Goal: Information Seeking & Learning: Find specific fact

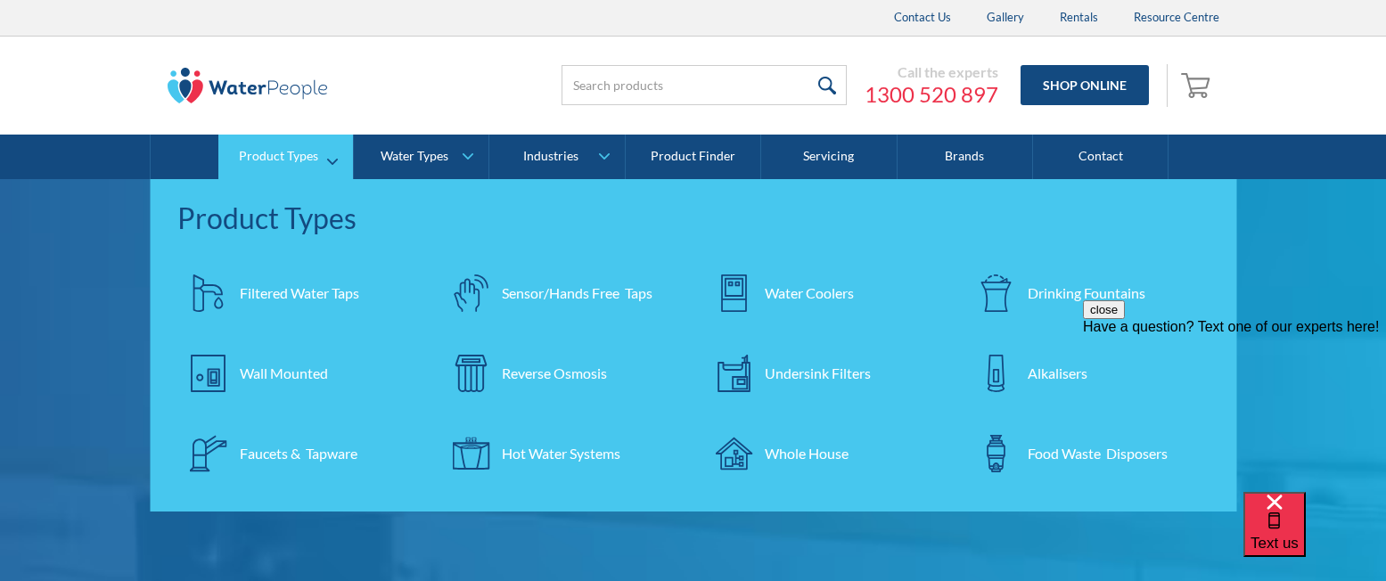
click at [767, 364] on div "Undersink Filters" at bounding box center [818, 373] width 106 height 21
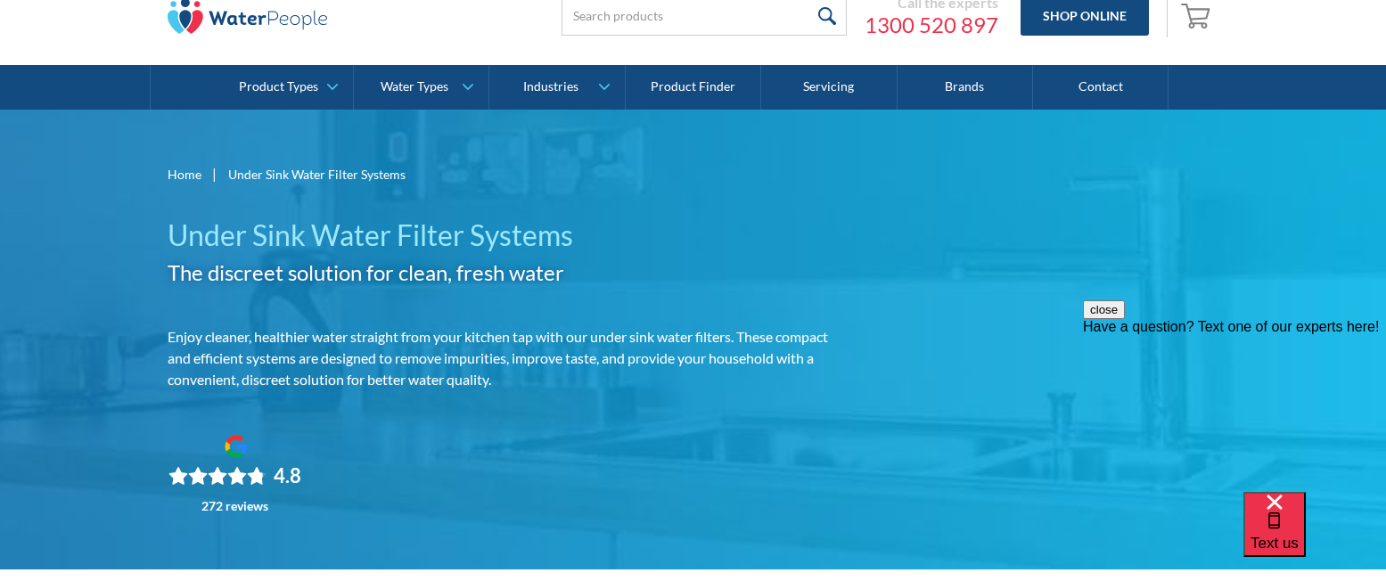
scroll to position [60, 0]
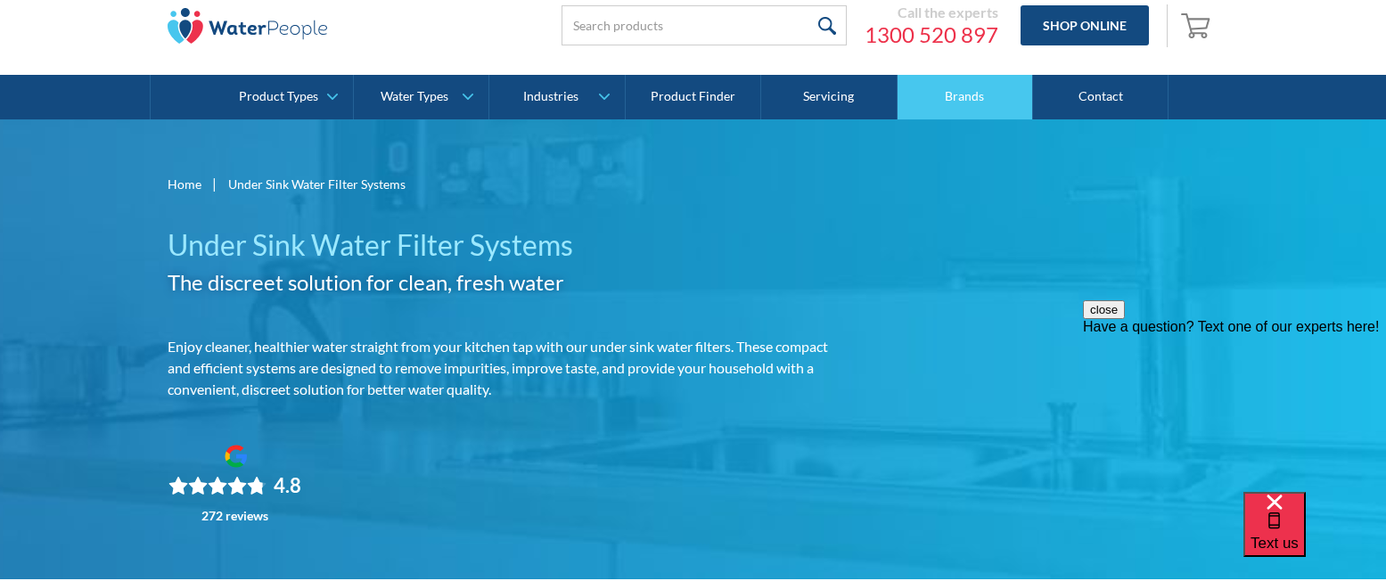
click at [952, 99] on link "Brands" at bounding box center [965, 97] width 135 height 45
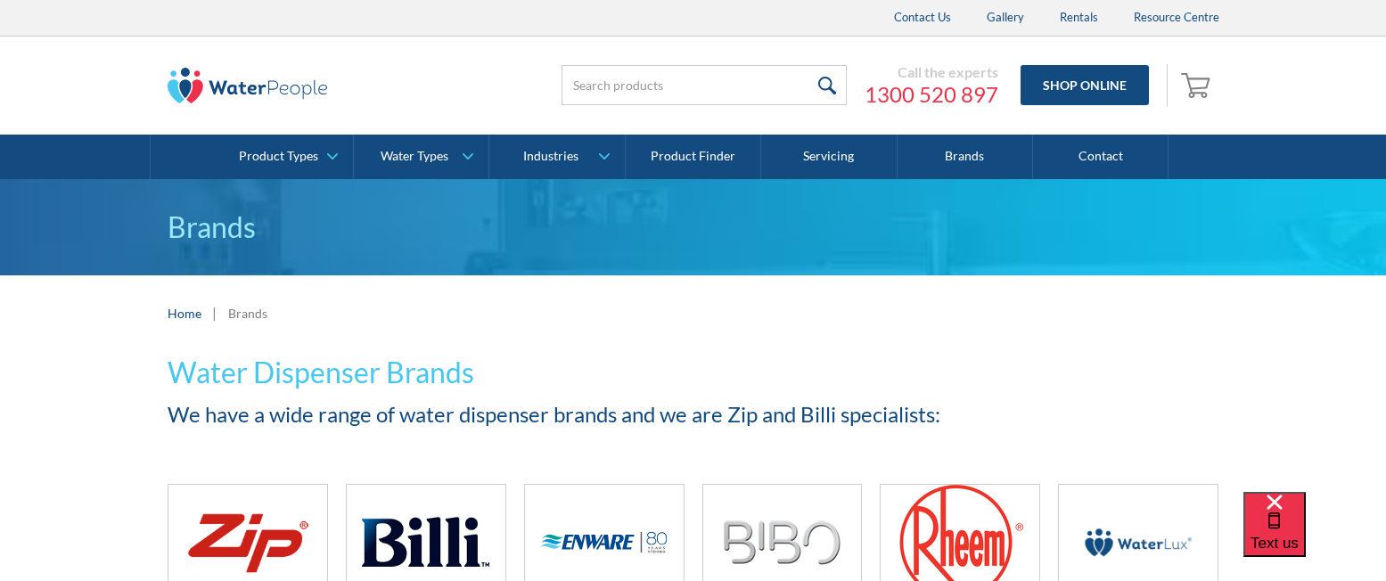
click at [243, 509] on img at bounding box center [248, 543] width 127 height 76
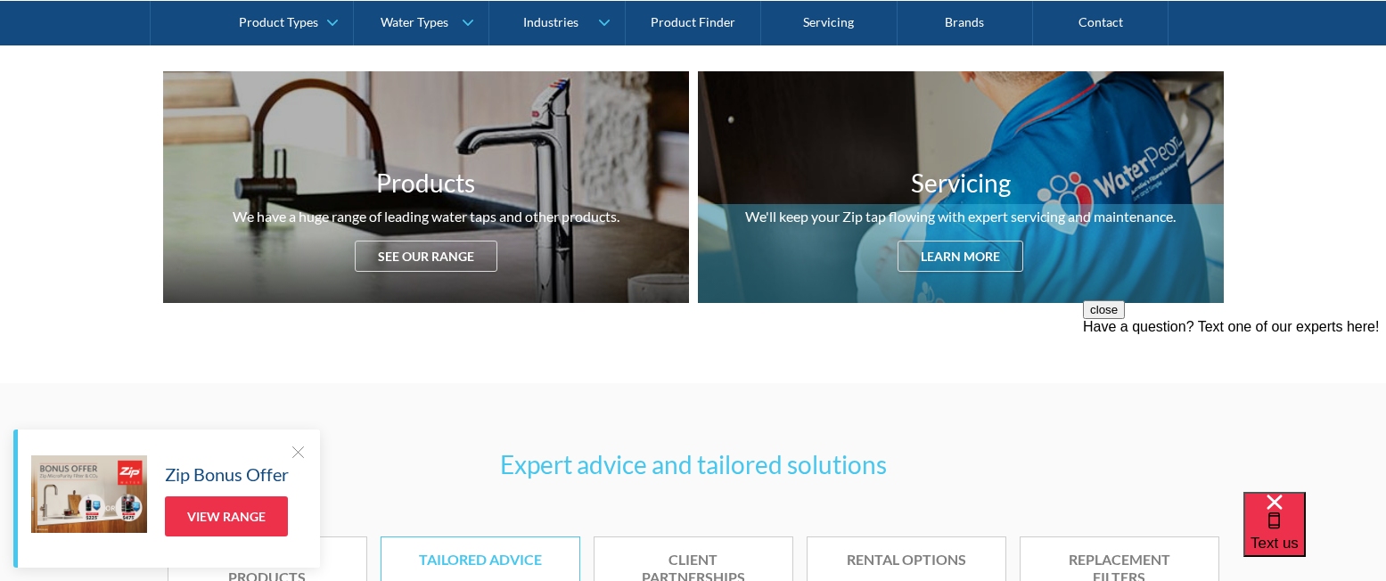
scroll to position [773, 0]
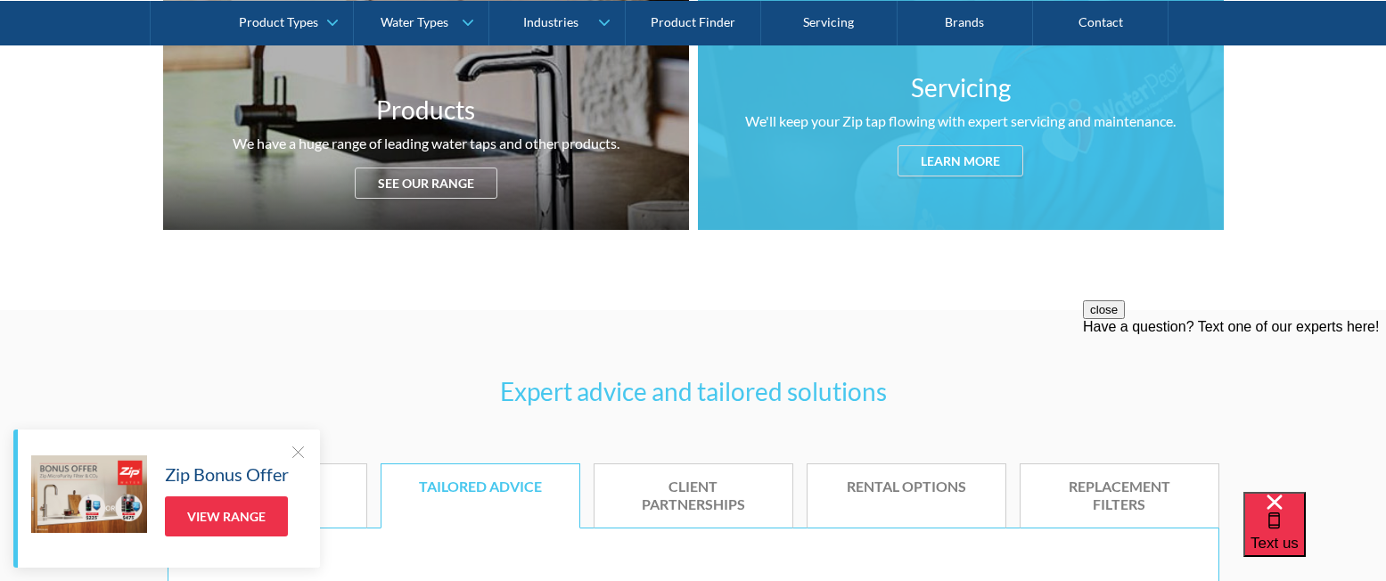
click at [873, 152] on div "Servicing We'll keep your Zip tap flowing with expert servicing and maintenance…" at bounding box center [961, 114] width 526 height 232
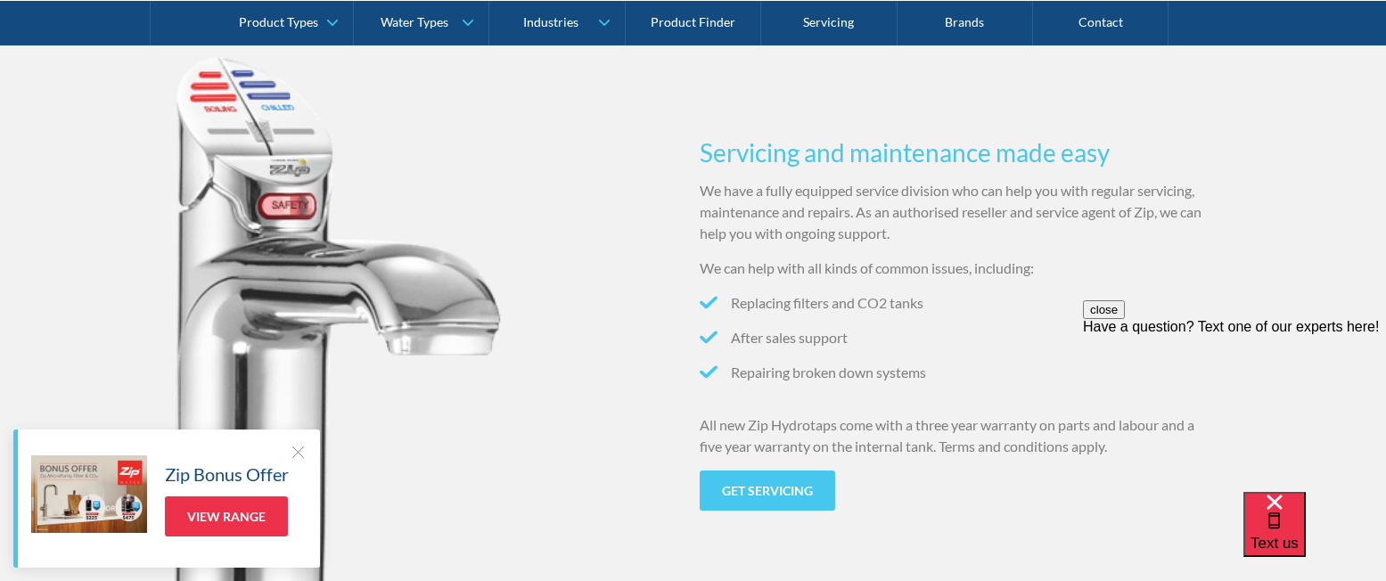
scroll to position [1761, 0]
click at [295, 450] on div at bounding box center [298, 452] width 18 height 18
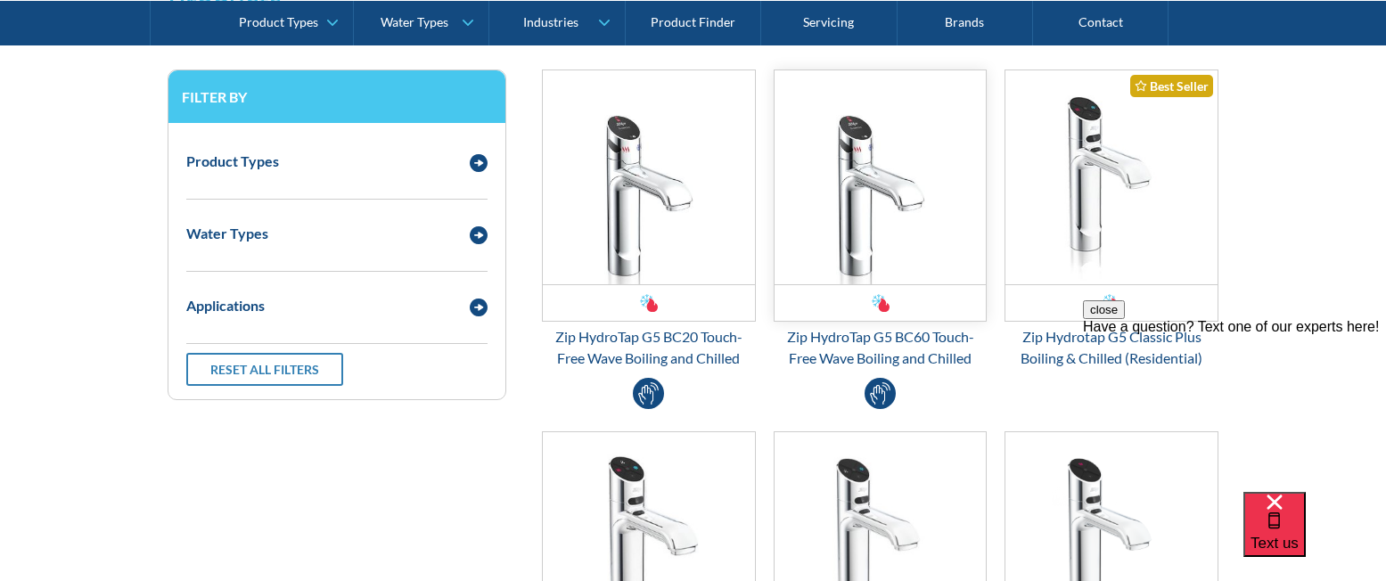
scroll to position [2415, 0]
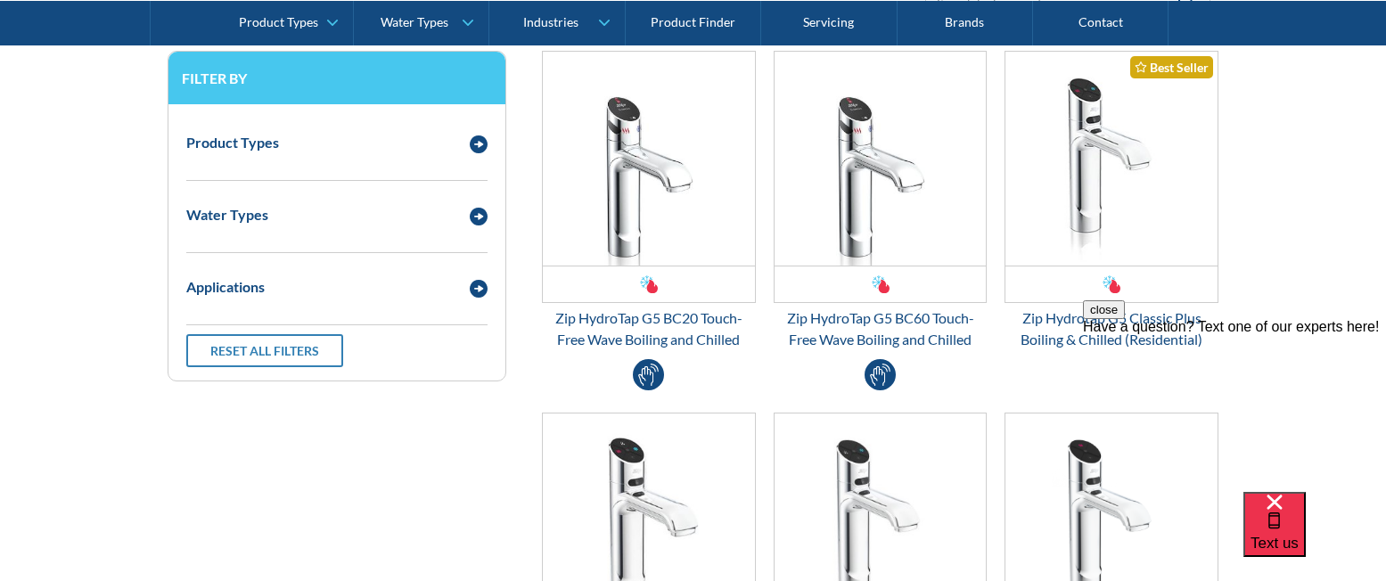
click at [1125, 319] on button "close" at bounding box center [1104, 309] width 42 height 19
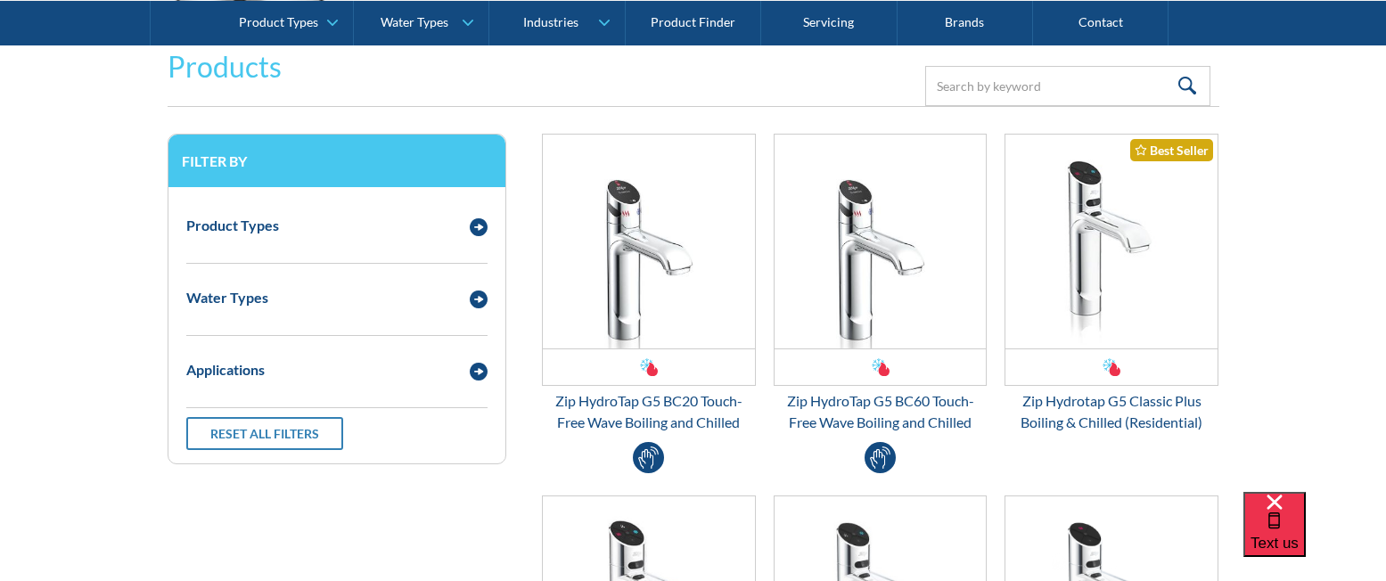
scroll to position [2058, 0]
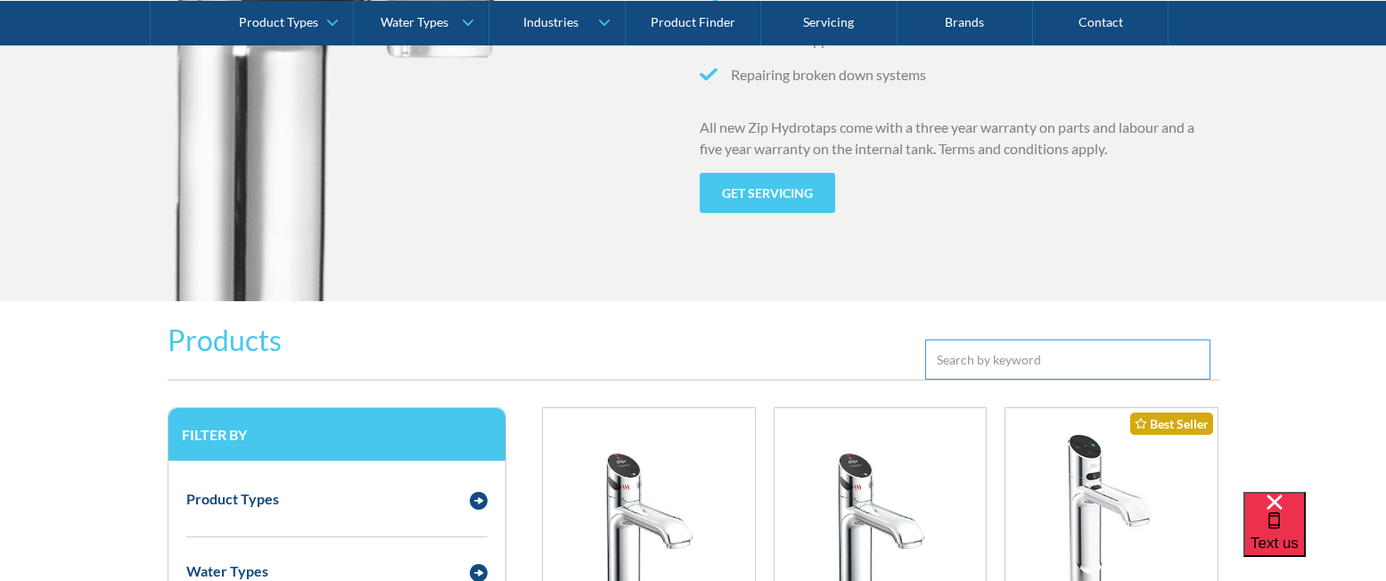
click at [1000, 361] on input "Email Form 3" at bounding box center [1067, 360] width 285 height 40
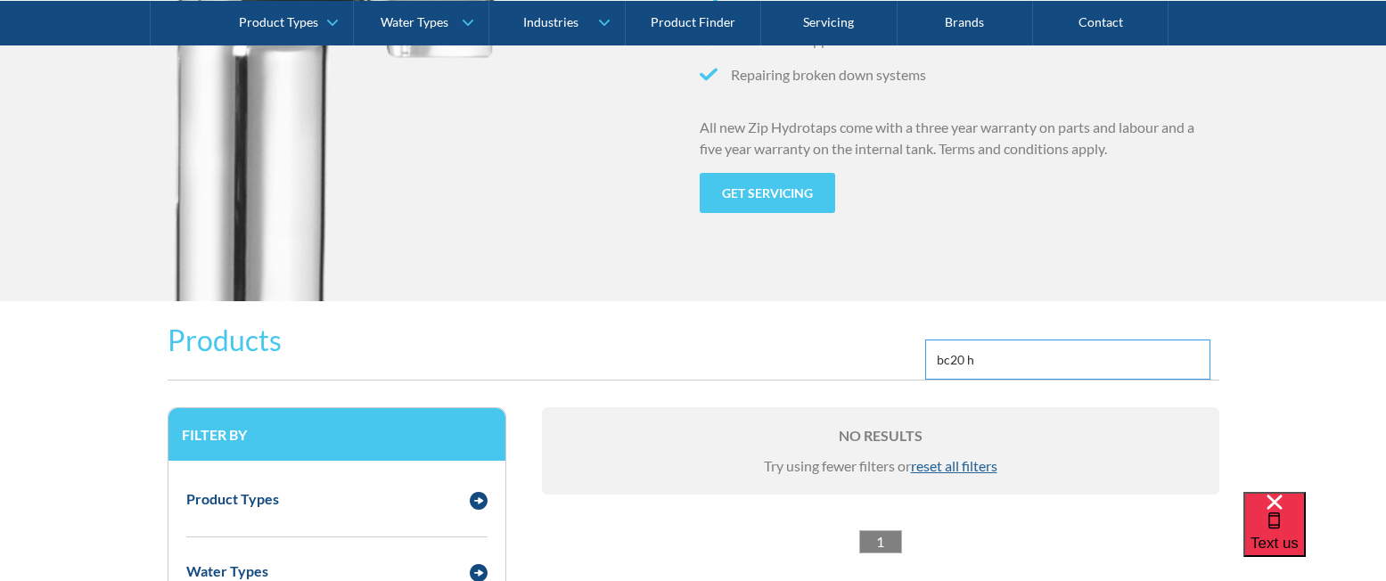
click at [954, 359] on input "bc20 h" at bounding box center [1067, 360] width 285 height 40
drag, startPoint x: 977, startPoint y: 363, endPoint x: 948, endPoint y: 366, distance: 29.6
click at [948, 366] on input "bc20 h" at bounding box center [1067, 360] width 285 height 40
type input "bc 20"
click at [979, 466] on span "reset all filters" at bounding box center [954, 465] width 86 height 17
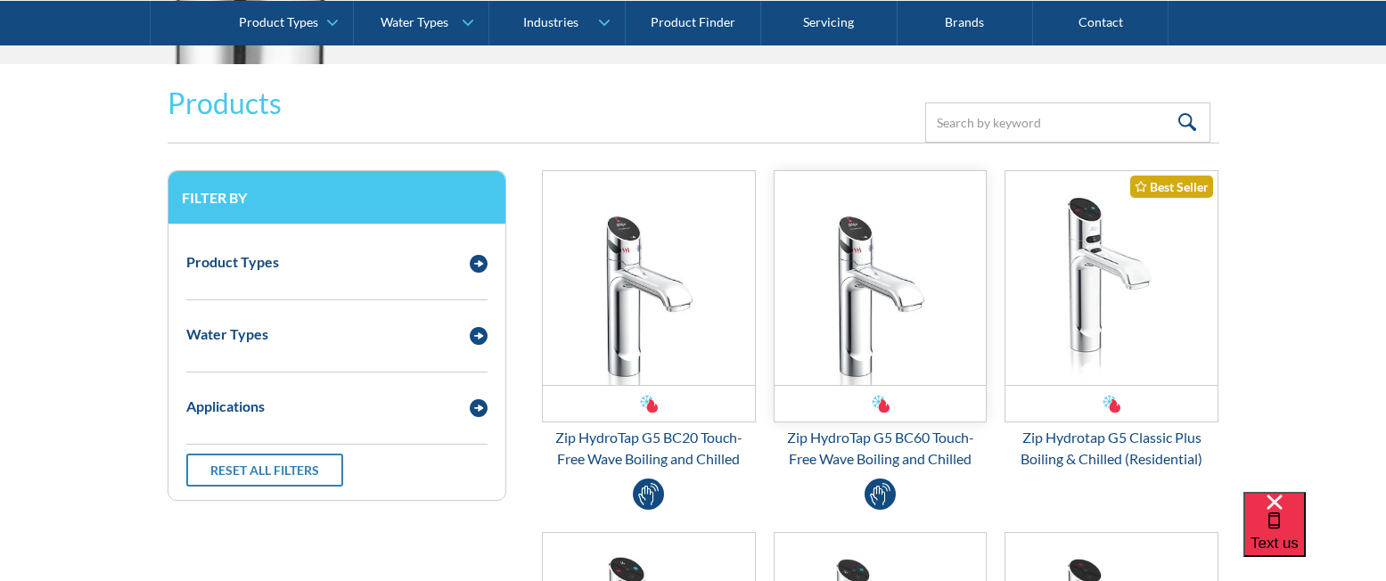
scroll to position [2296, 0]
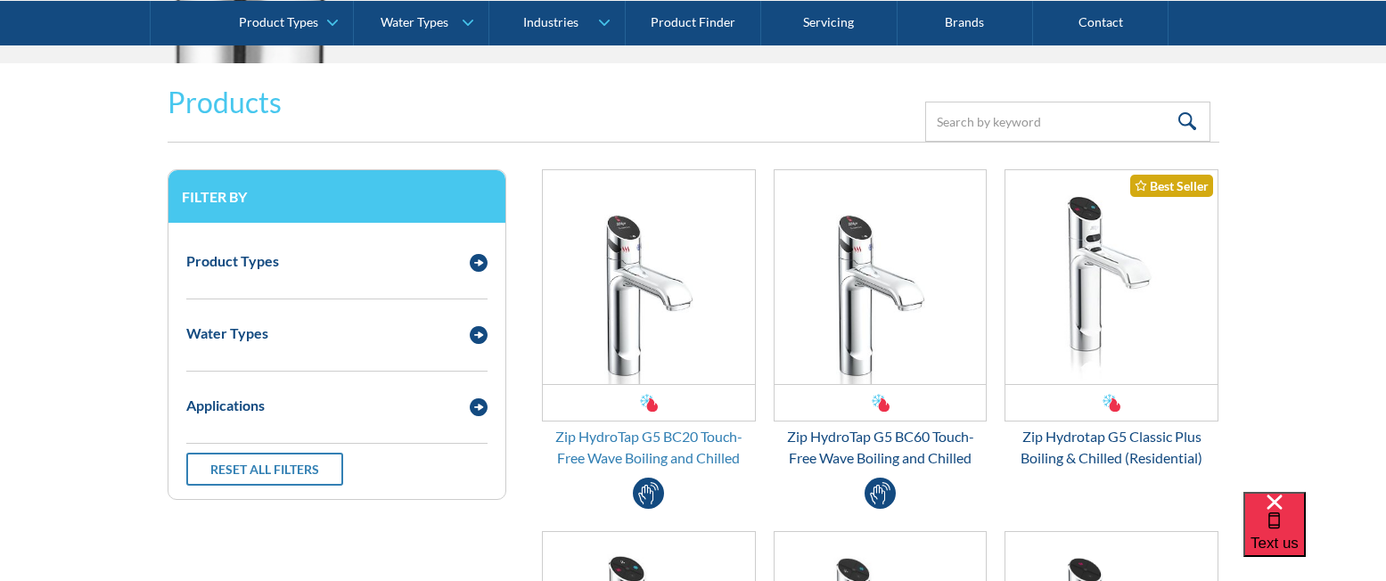
click at [694, 437] on div "Zip HydroTap G5 BC20 Touch-Free Wave Boiling and Chilled" at bounding box center [649, 447] width 214 height 43
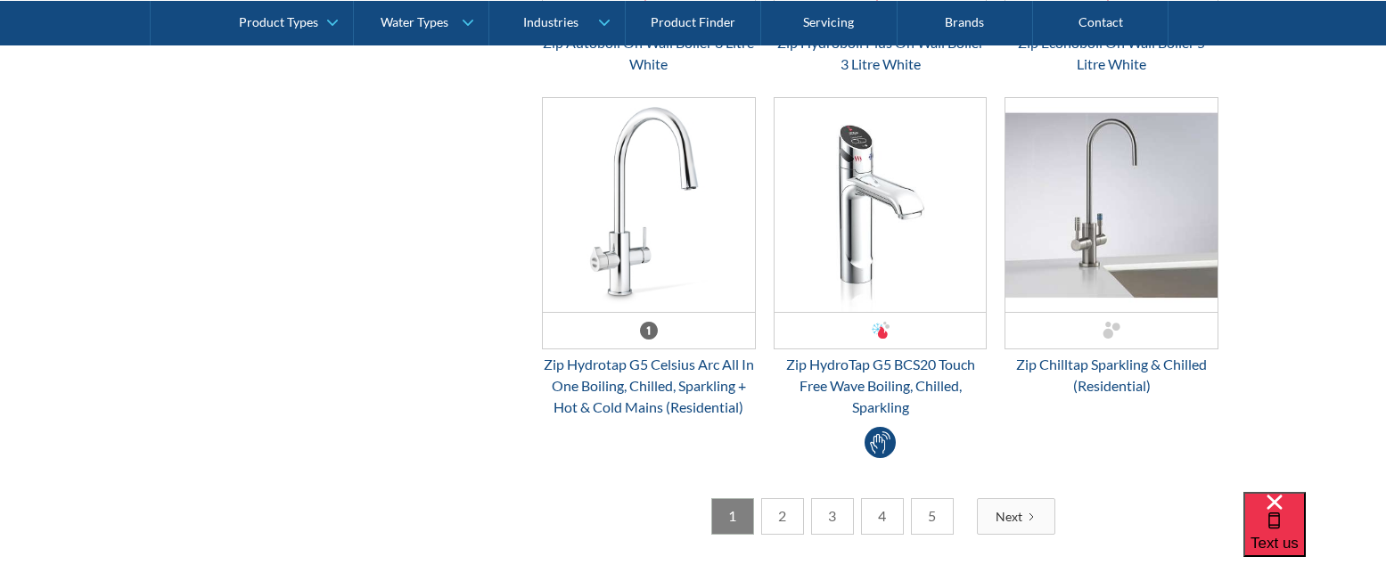
scroll to position [4911, 0]
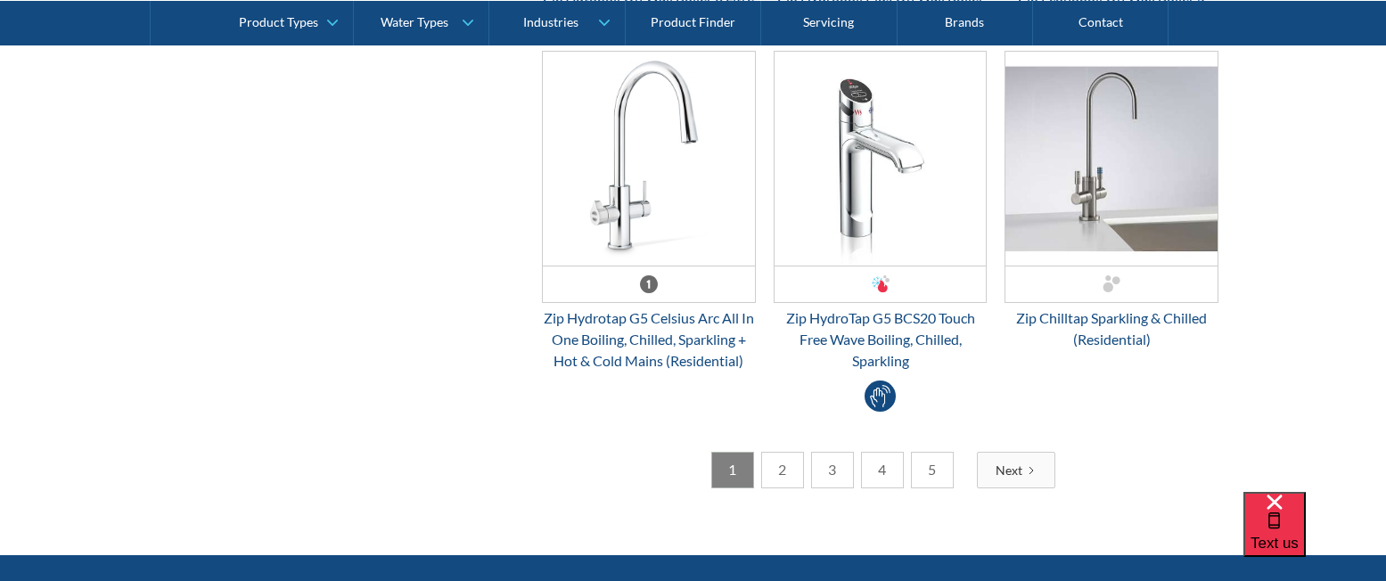
click at [776, 472] on link "2" at bounding box center [782, 470] width 43 height 37
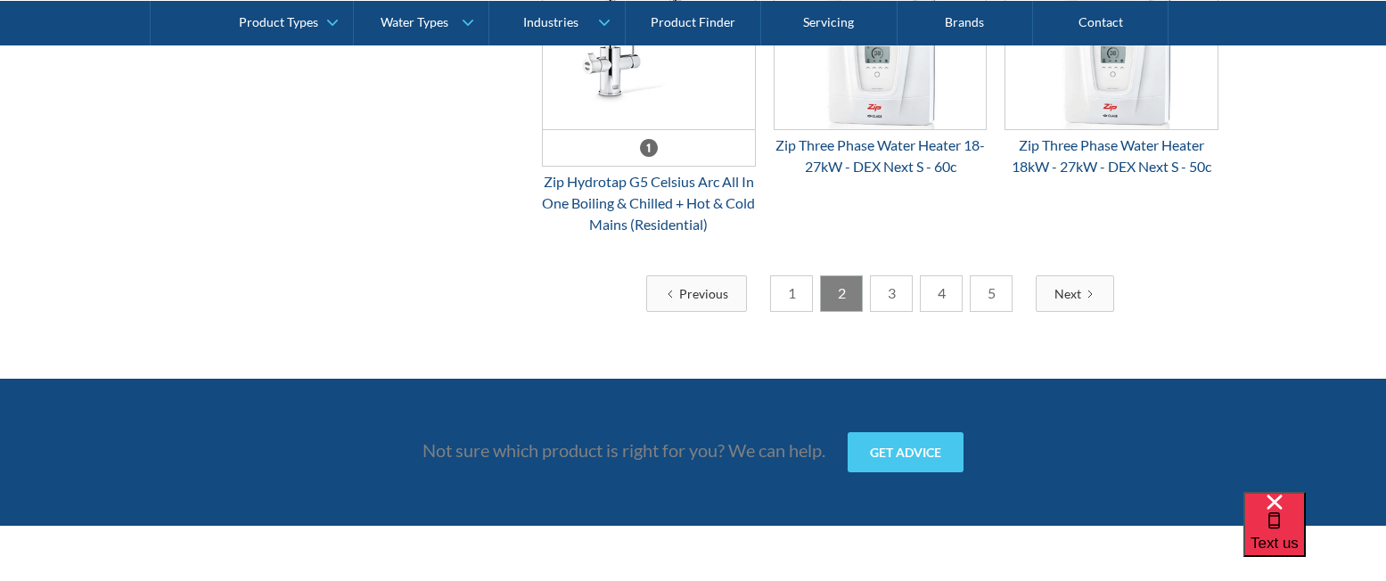
click at [892, 312] on link "3" at bounding box center [891, 293] width 43 height 37
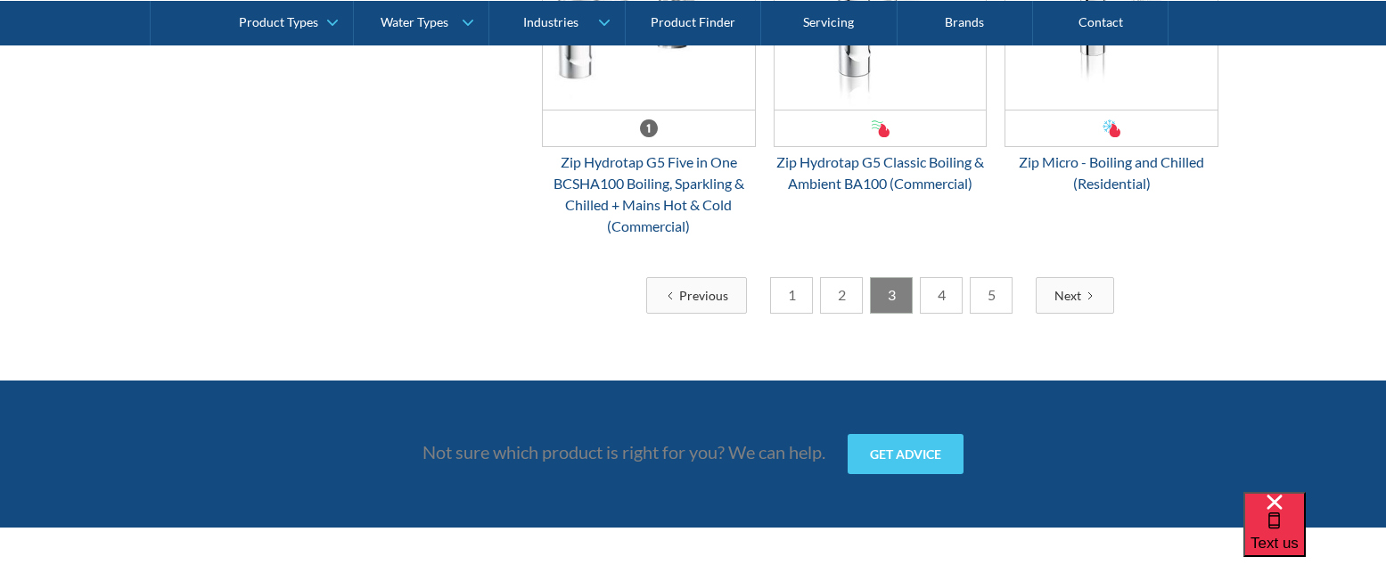
scroll to position [4851, 0]
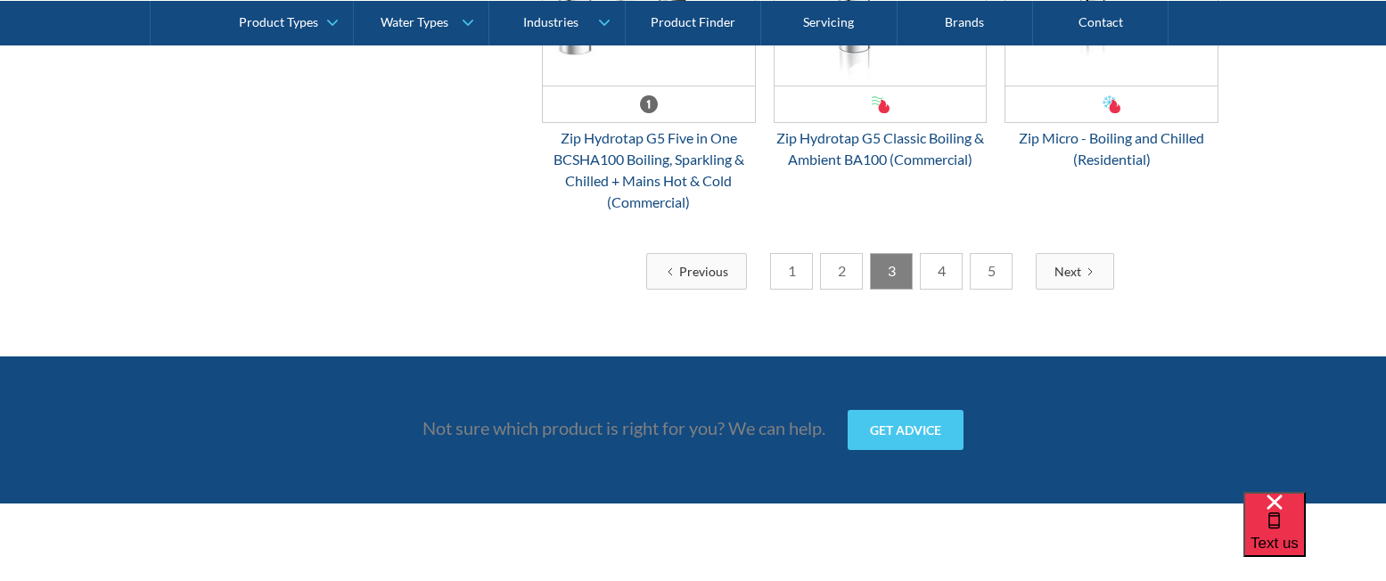
click at [947, 290] on link "4" at bounding box center [941, 271] width 43 height 37
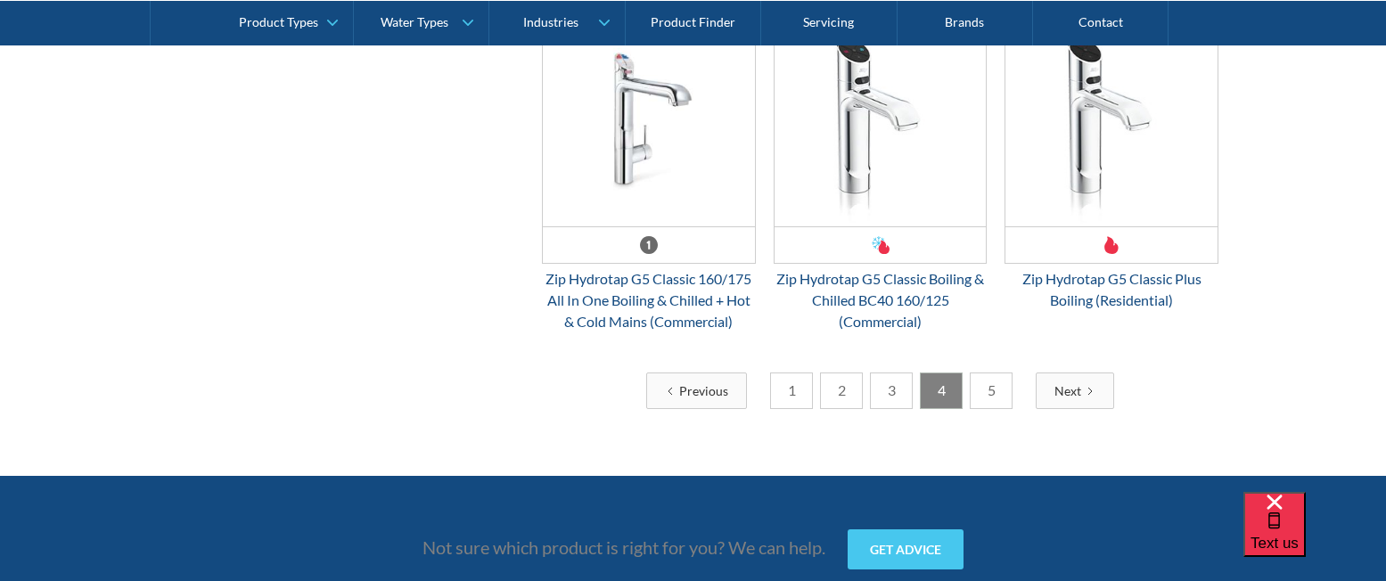
scroll to position [4970, 0]
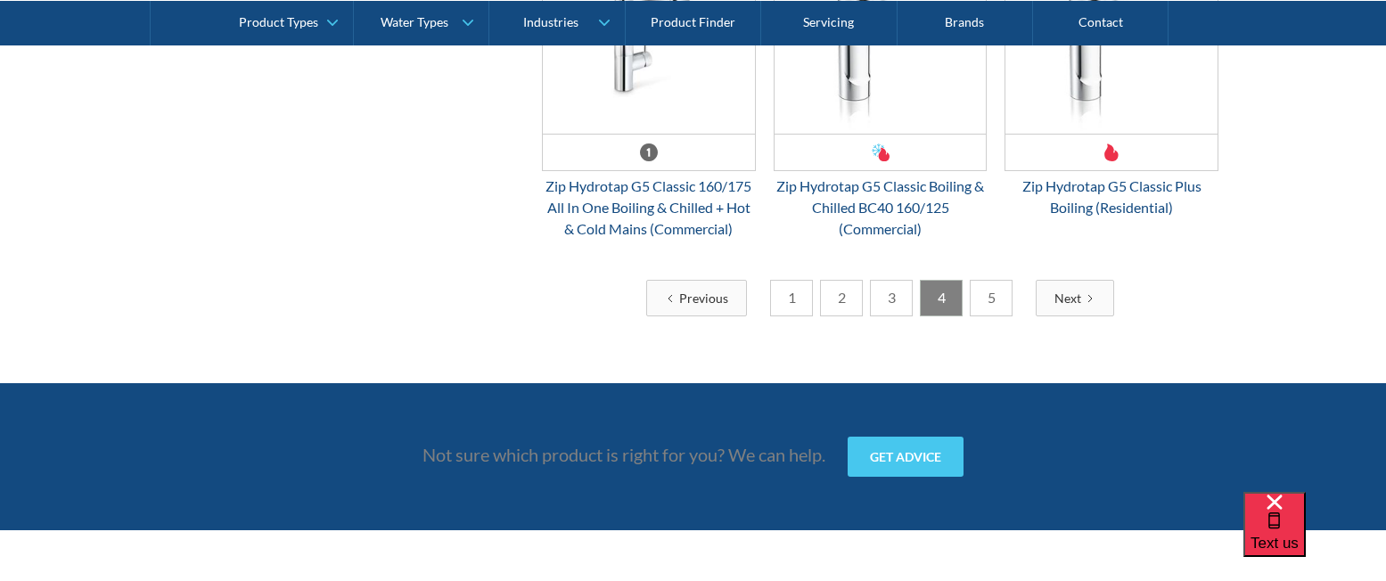
click at [997, 291] on link "5" at bounding box center [991, 298] width 43 height 37
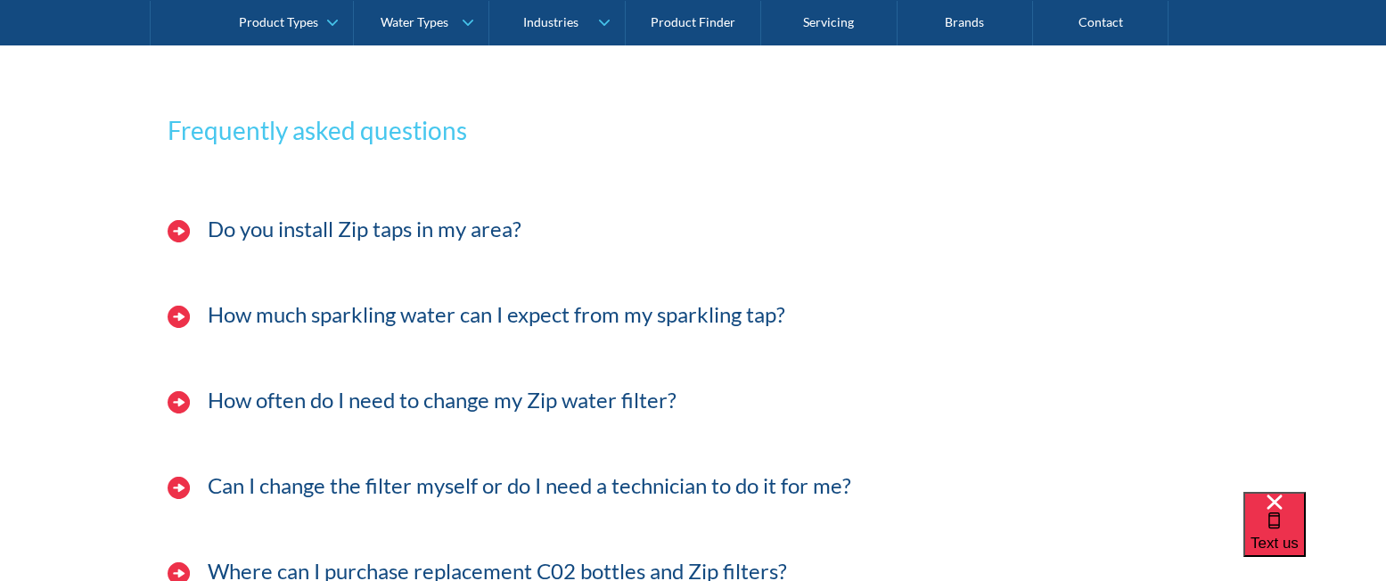
scroll to position [3841, 0]
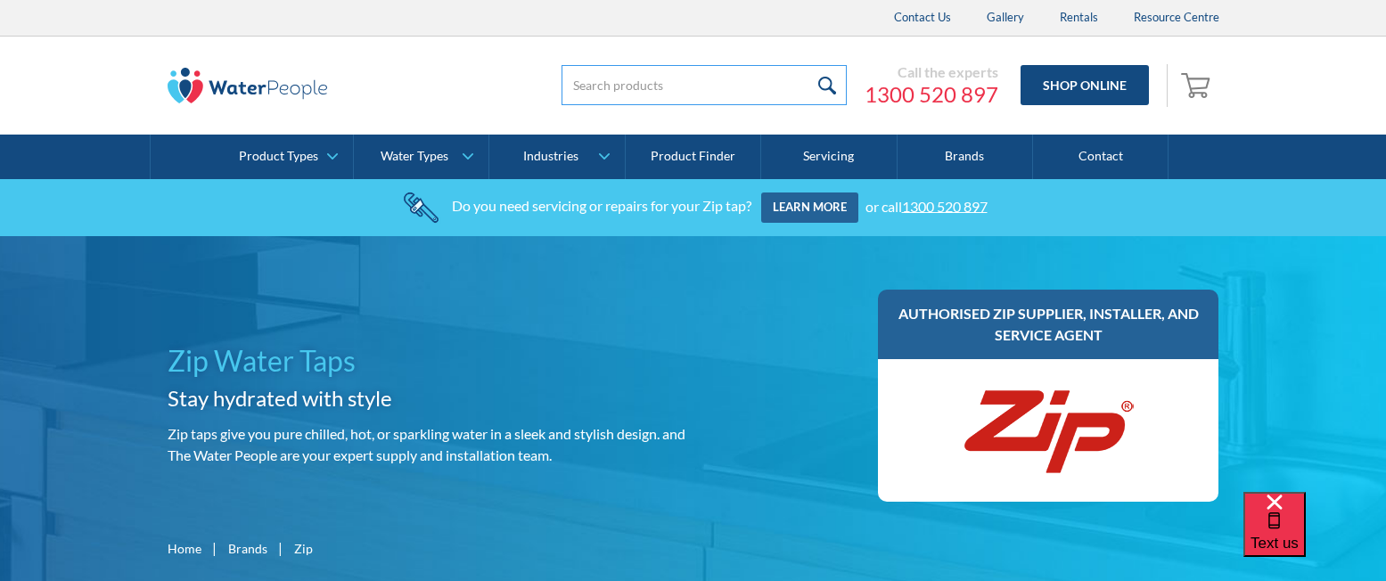
click at [611, 88] on input "search" at bounding box center [704, 85] width 285 height 40
type input "H50021000AU"
click at [808, 65] on input "submit" at bounding box center [827, 85] width 38 height 40
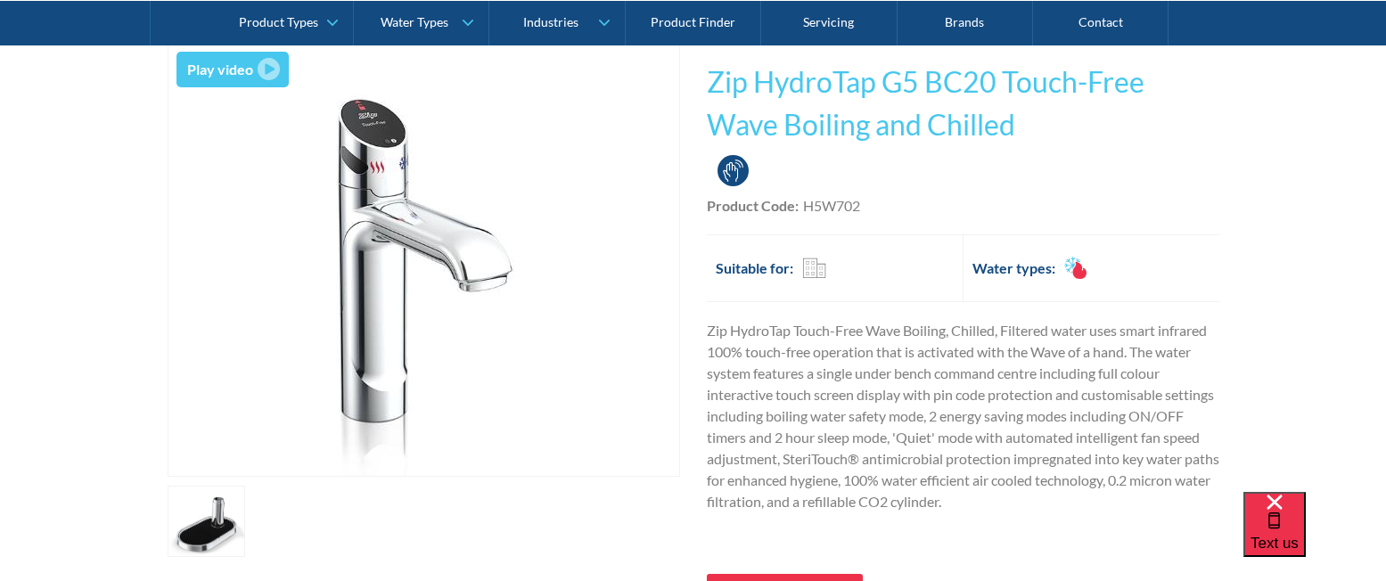
scroll to position [357, 0]
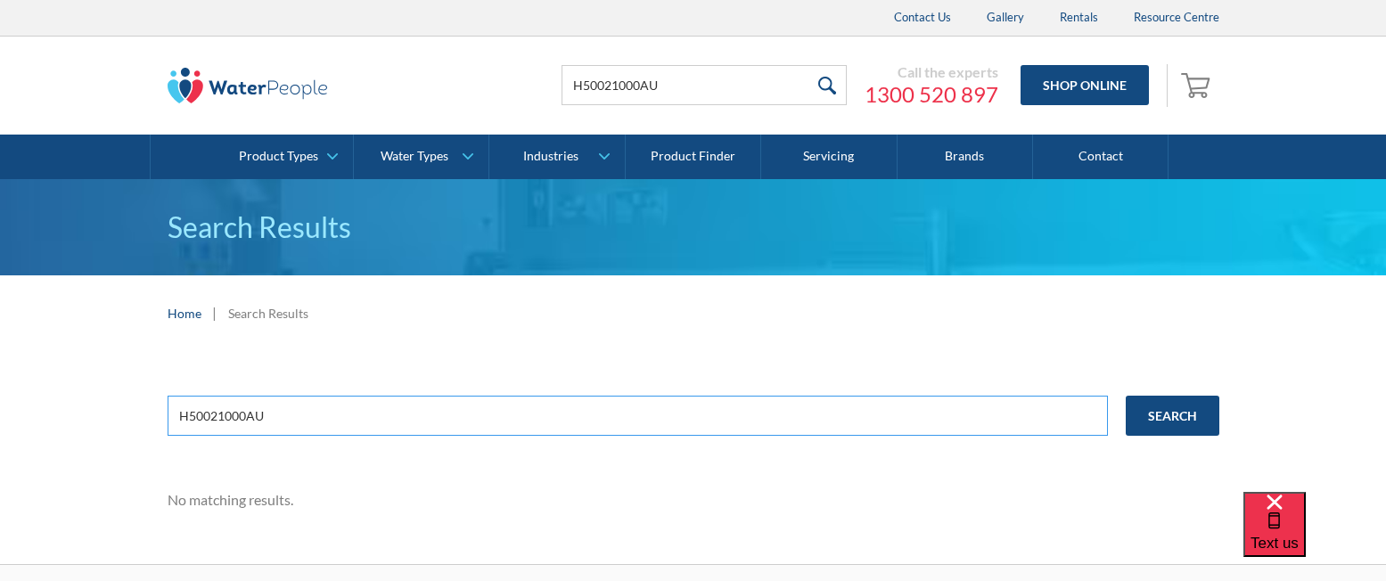
drag, startPoint x: 332, startPoint y: 423, endPoint x: 97, endPoint y: 403, distance: 236.1
click at [102, 402] on div "H50021000AU Search No matching results." at bounding box center [693, 457] width 1386 height 213
type input "BC20 H"
click at [1126, 396] on input "Search" at bounding box center [1173, 416] width 94 height 40
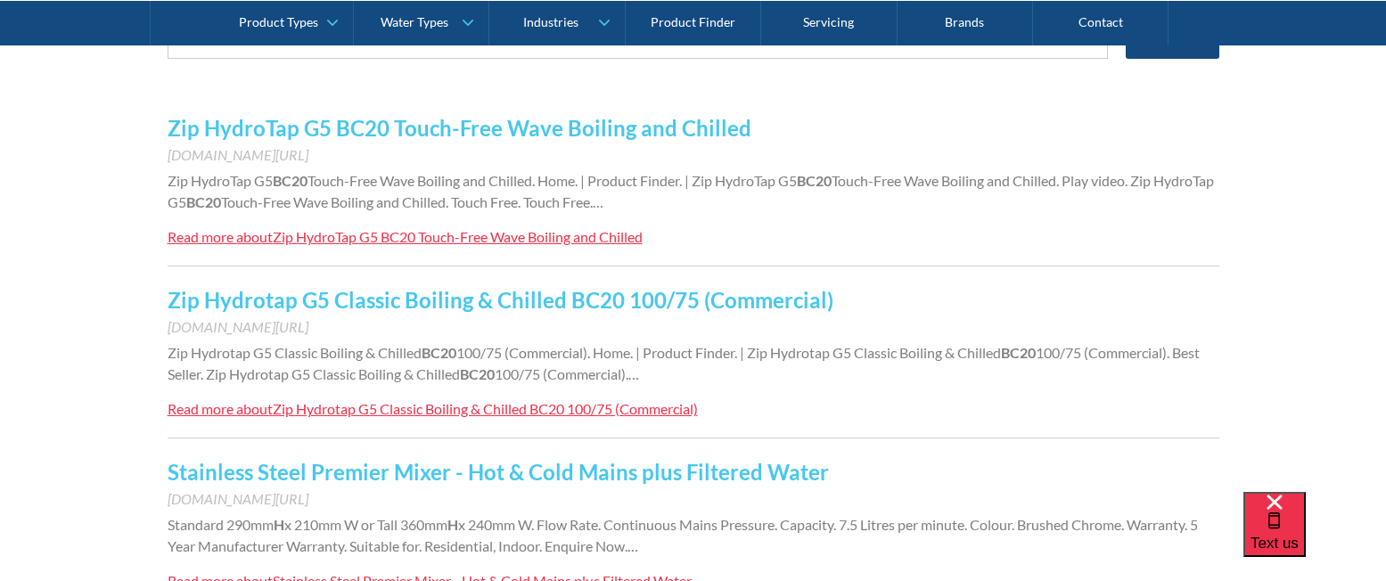
scroll to position [357, 0]
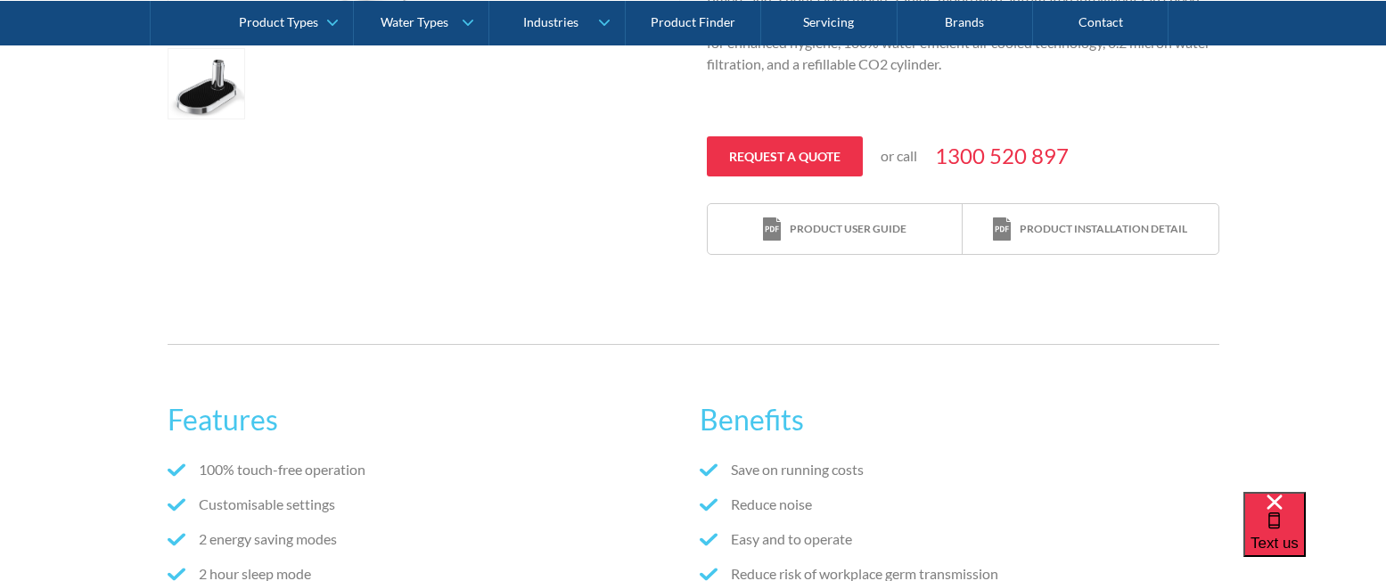
scroll to position [653, 0]
